Goal: Information Seeking & Learning: Learn about a topic

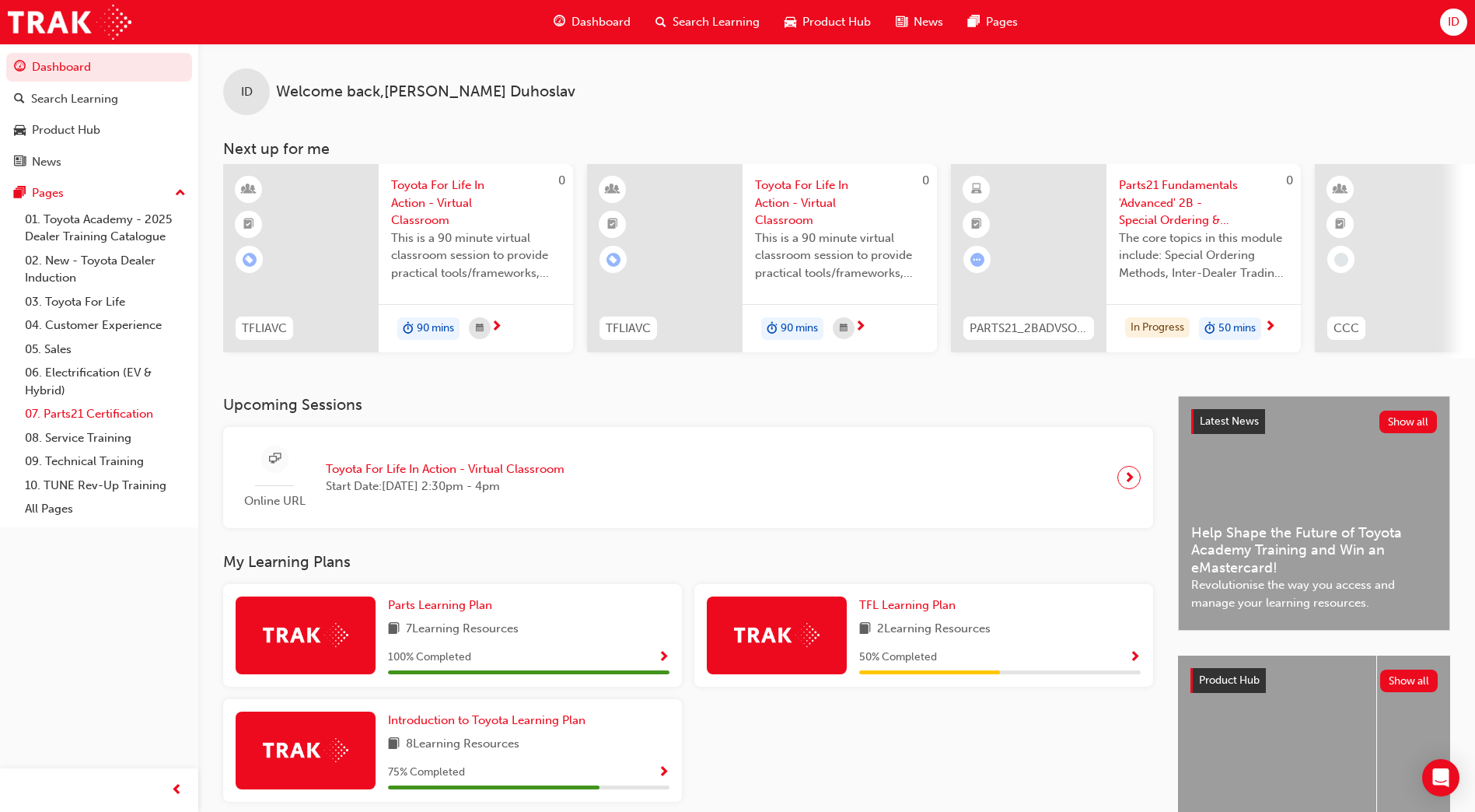
click at [99, 413] on link "07. Parts21 Certification" at bounding box center [105, 414] width 174 height 24
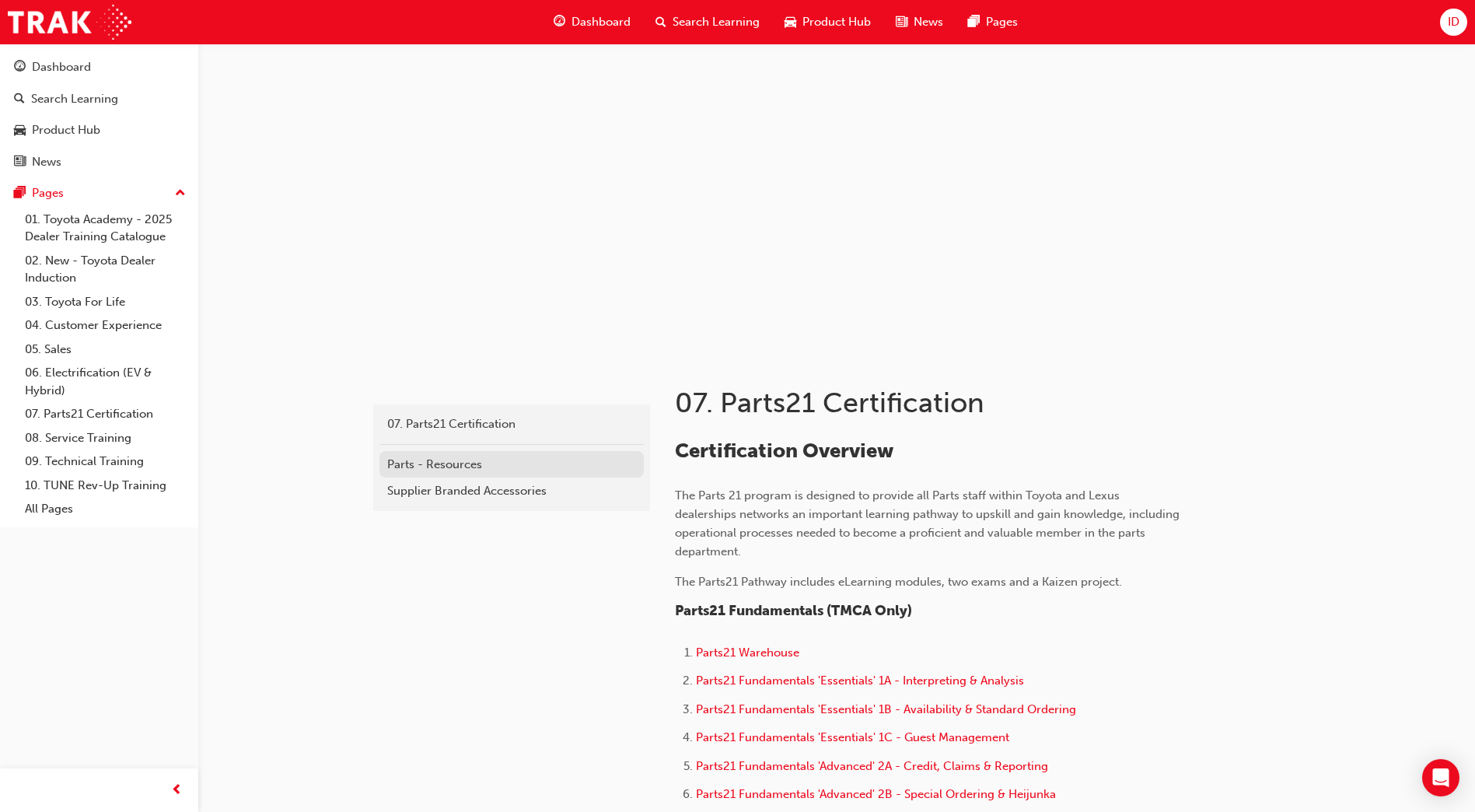
scroll to position [233, 0]
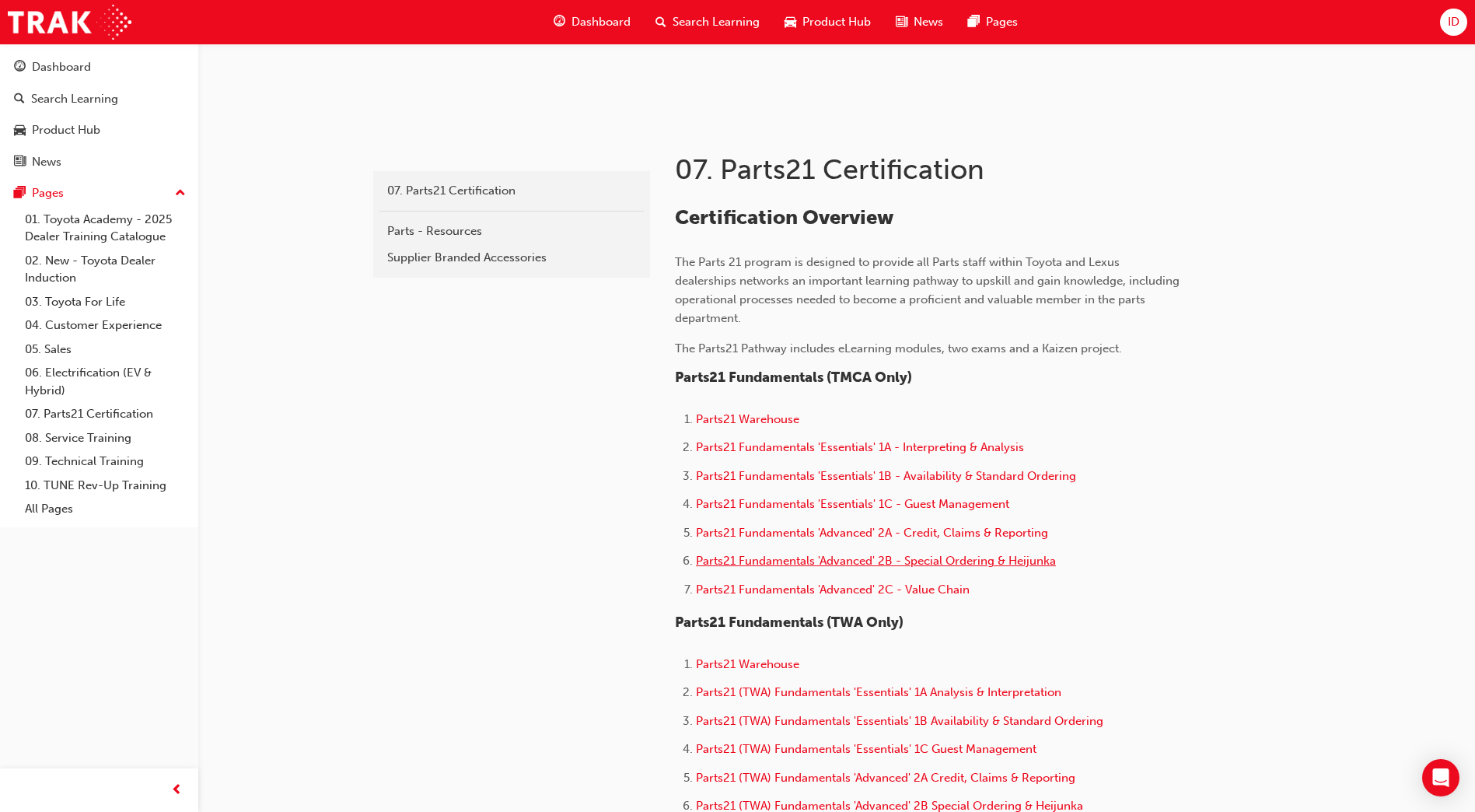
click at [812, 563] on span "Parts21 Fundamentals 'Advanced' 2B - Special Ordering & Heijunka" at bounding box center [876, 560] width 360 height 14
